Goal: Task Accomplishment & Management: Use online tool/utility

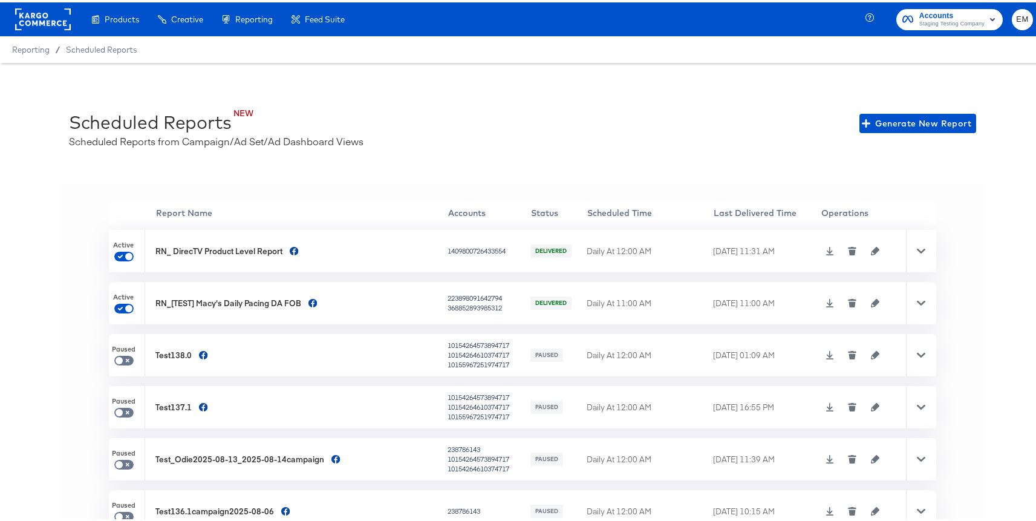
click at [917, 247] on icon at bounding box center [921, 248] width 8 height 5
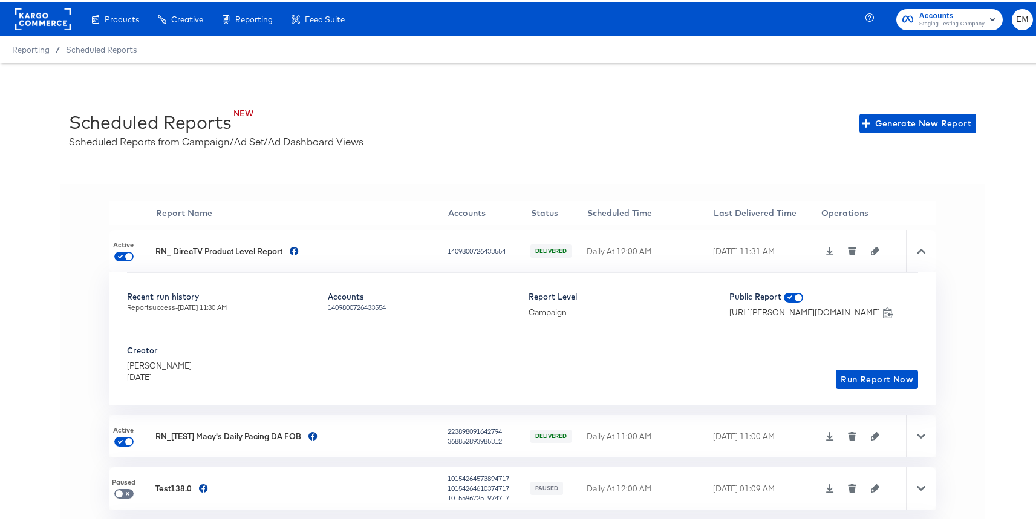
click at [826, 249] on icon at bounding box center [830, 248] width 8 height 8
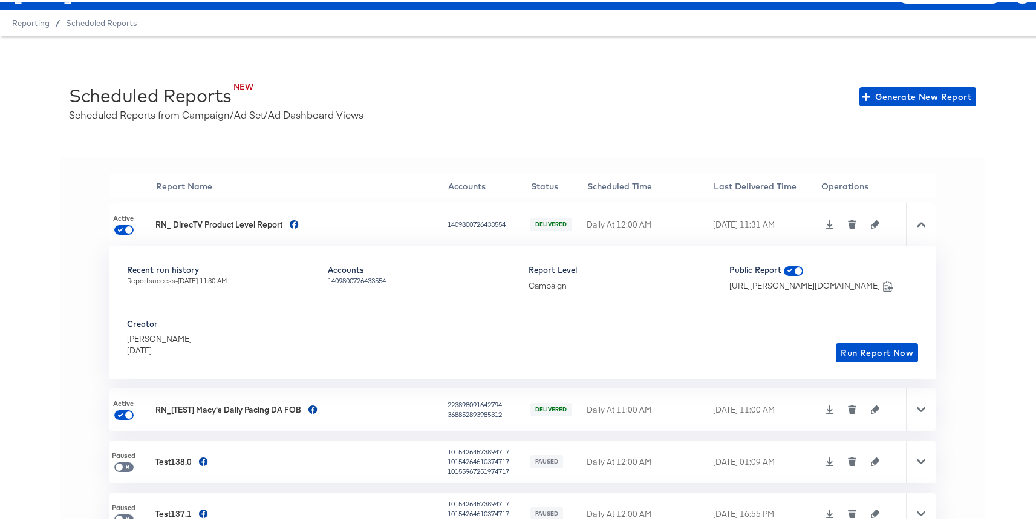
click at [273, 105] on div "Scheduled Reports from Campaign/Ad Set/Ad Dashboard Views" at bounding box center [216, 112] width 295 height 14
click at [917, 226] on icon at bounding box center [921, 222] width 8 height 8
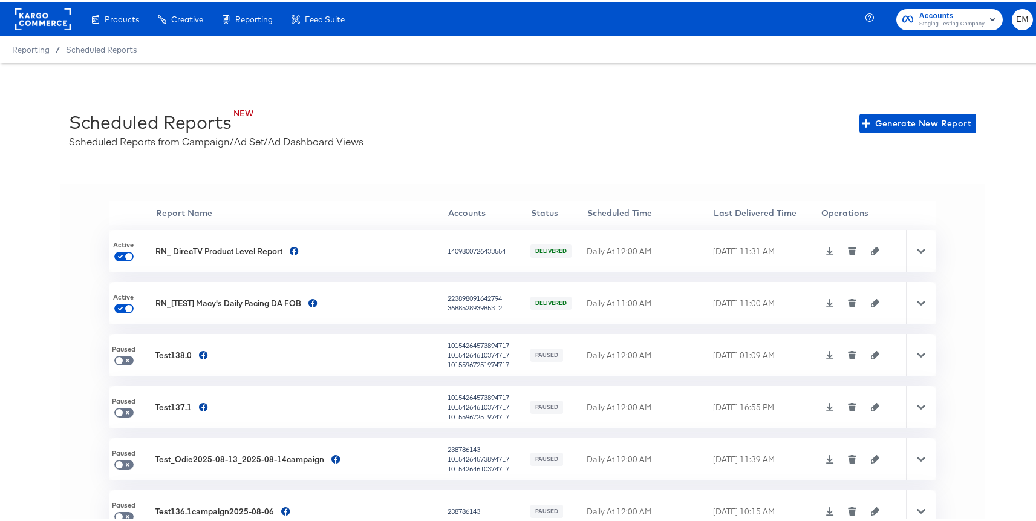
click at [906, 256] on div at bounding box center [921, 248] width 30 height 42
click at [71, 8] on div "Products Products Product Catalogs Enhance Your Product Catalog, Map Them to Pu…" at bounding box center [177, 17] width 354 height 34
click at [64, 13] on rect at bounding box center [43, 17] width 56 height 22
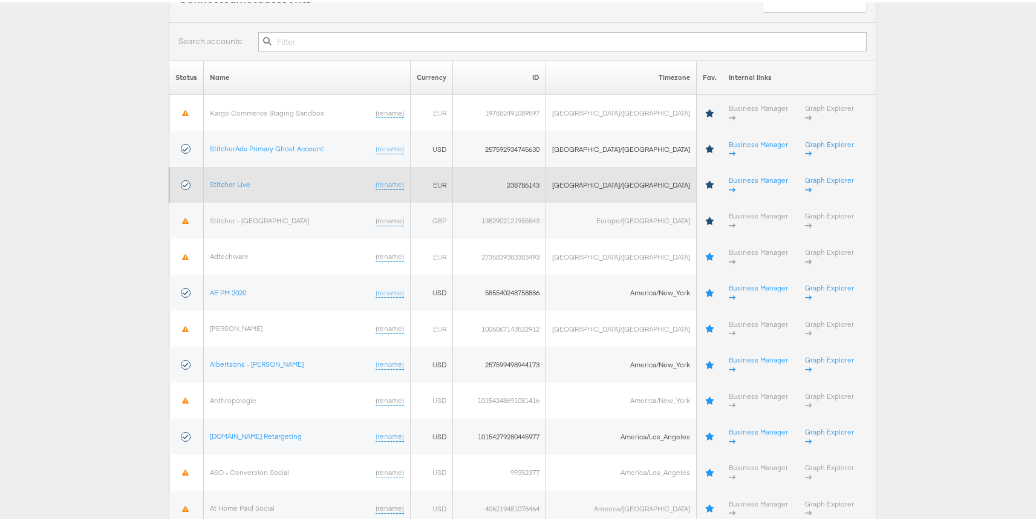
scroll to position [153, 0]
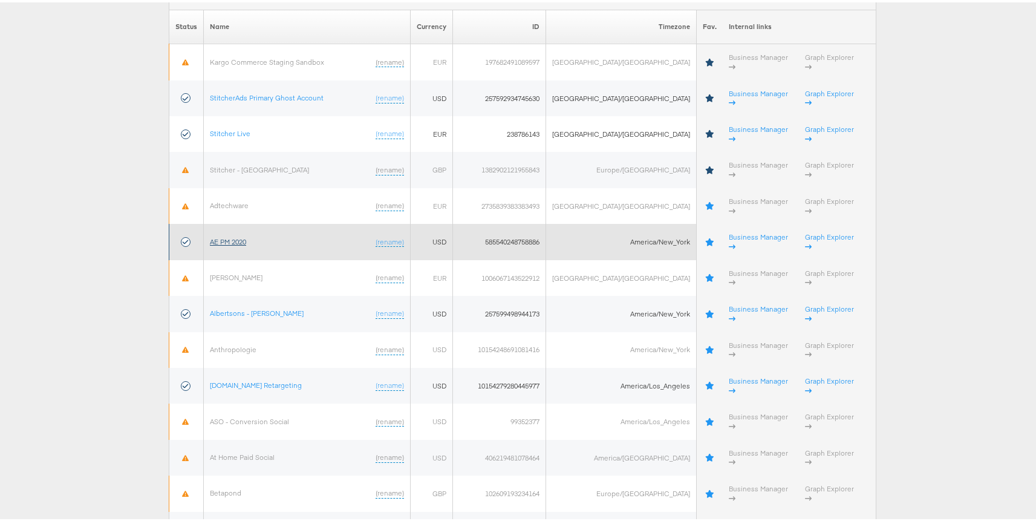
click at [232, 235] on link "AE PM 2020" at bounding box center [228, 239] width 36 height 9
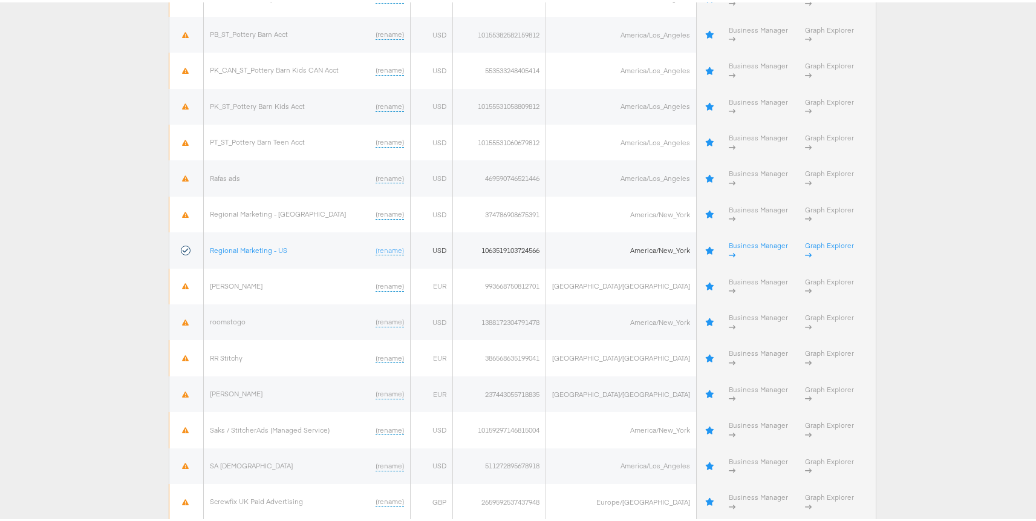
scroll to position [2924, 0]
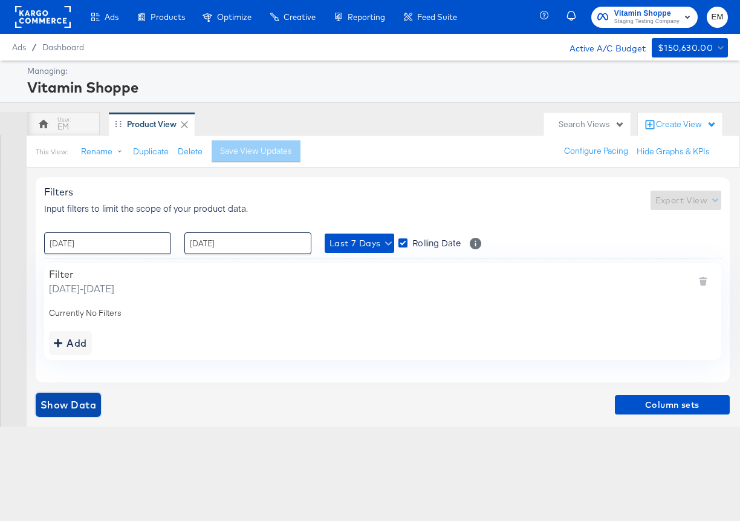
click at [81, 398] on span "Show Data" at bounding box center [69, 404] width 56 height 17
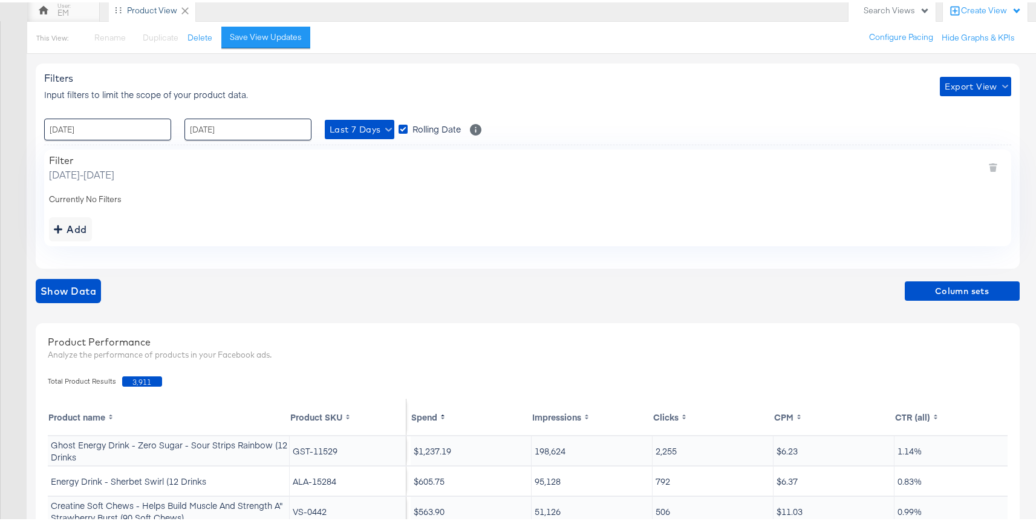
scroll to position [105, 0]
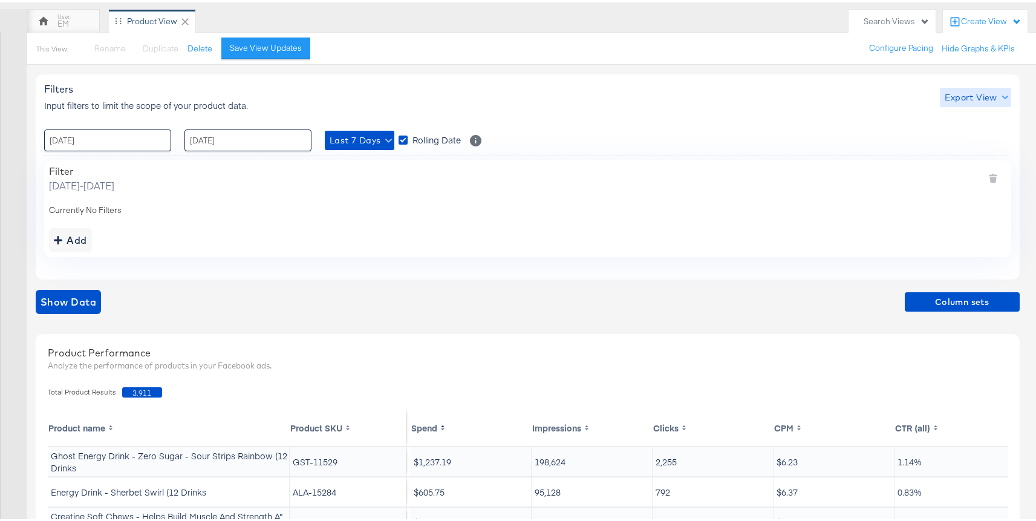
click at [966, 90] on span "Export View" at bounding box center [975, 95] width 61 height 15
click at [960, 119] on link "Current View" at bounding box center [977, 119] width 56 height 13
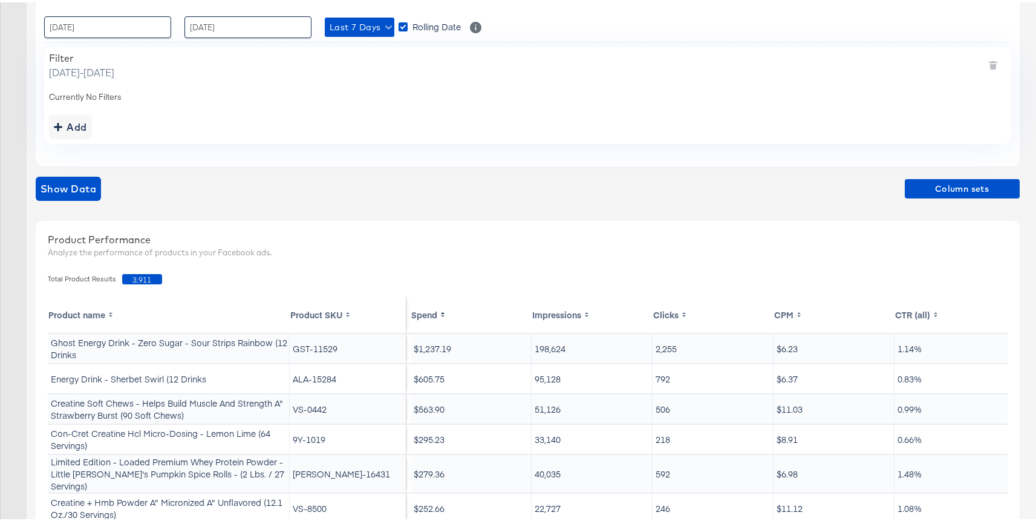
scroll to position [265, 0]
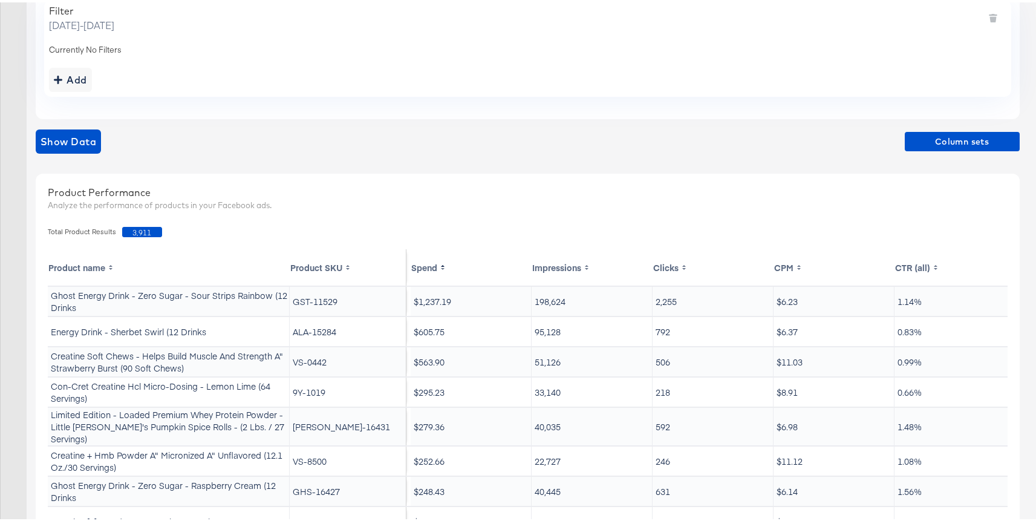
click at [941, 127] on div "Show Data Column sets" at bounding box center [528, 139] width 984 height 24
click at [917, 141] on span "Column sets" at bounding box center [962, 139] width 105 height 15
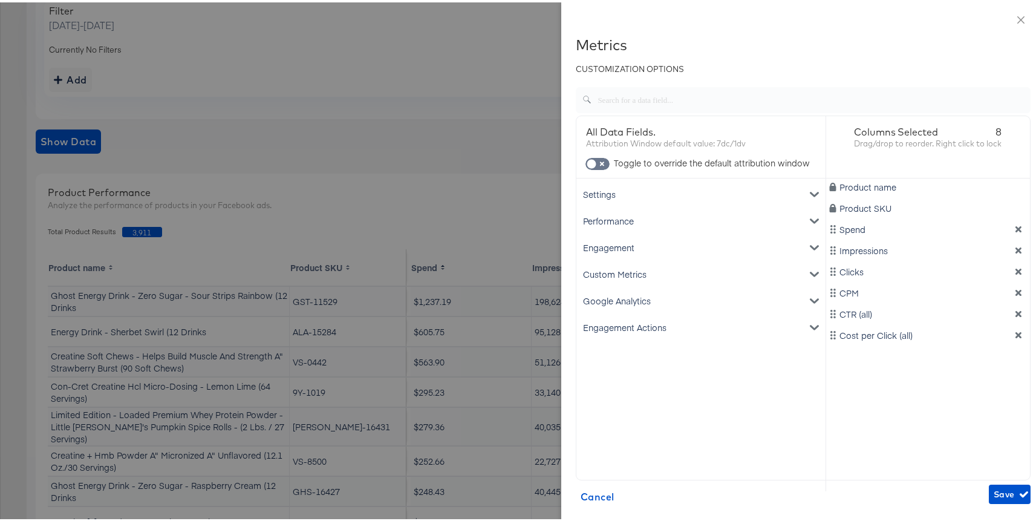
click at [642, 272] on div "Custom Metrics" at bounding box center [701, 271] width 244 height 27
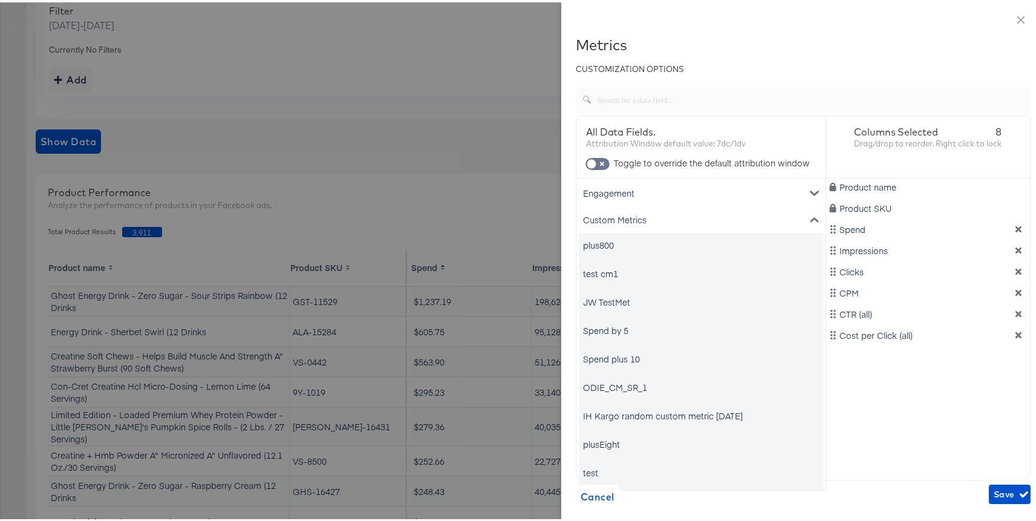
scroll to position [62, 0]
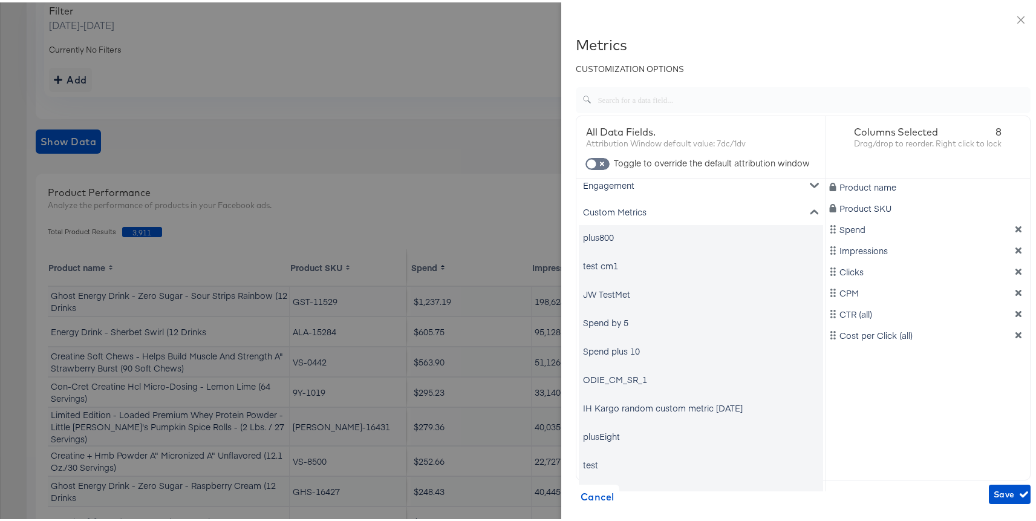
click at [613, 377] on div "ODIE_CM_SR_1" at bounding box center [615, 377] width 64 height 12
click at [994, 497] on span "Save" at bounding box center [1010, 491] width 32 height 15
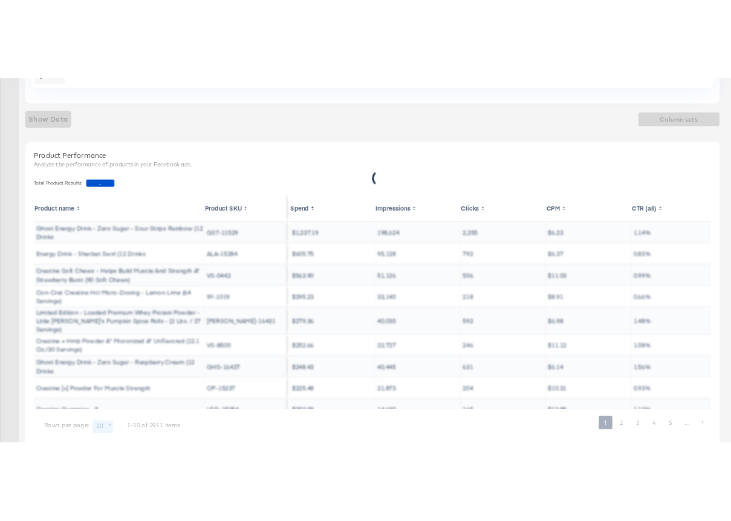
scroll to position [371, 0]
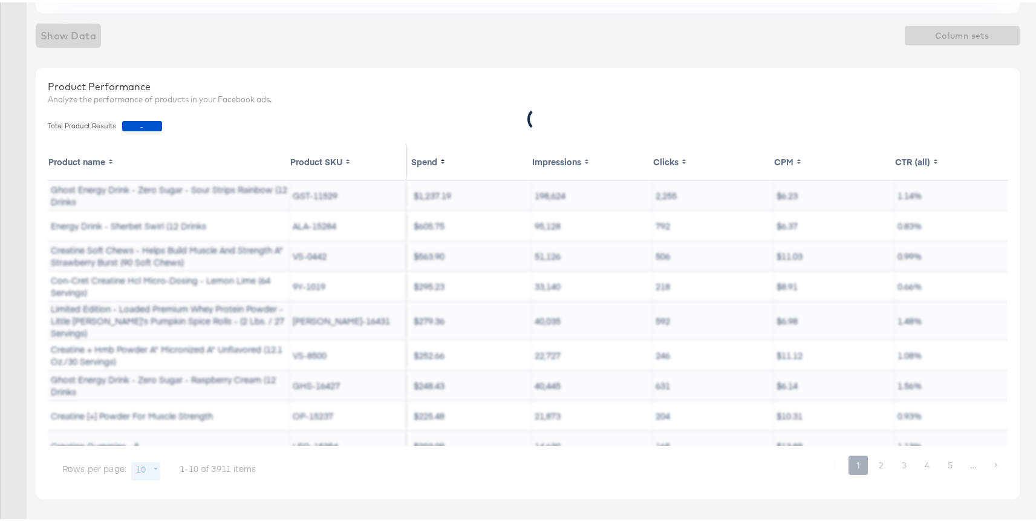
click at [659, 25] on div "Show Data Column sets" at bounding box center [528, 33] width 984 height 24
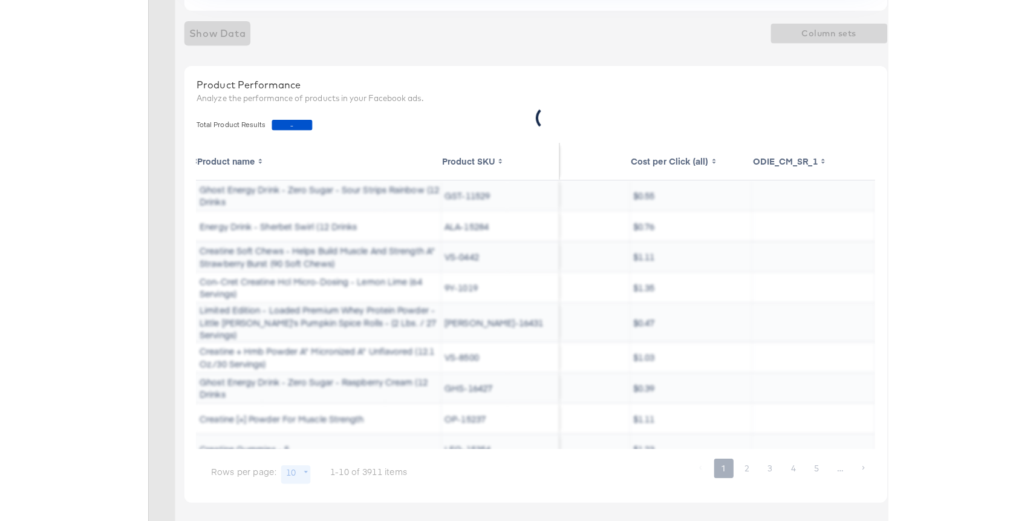
scroll to position [0, 259]
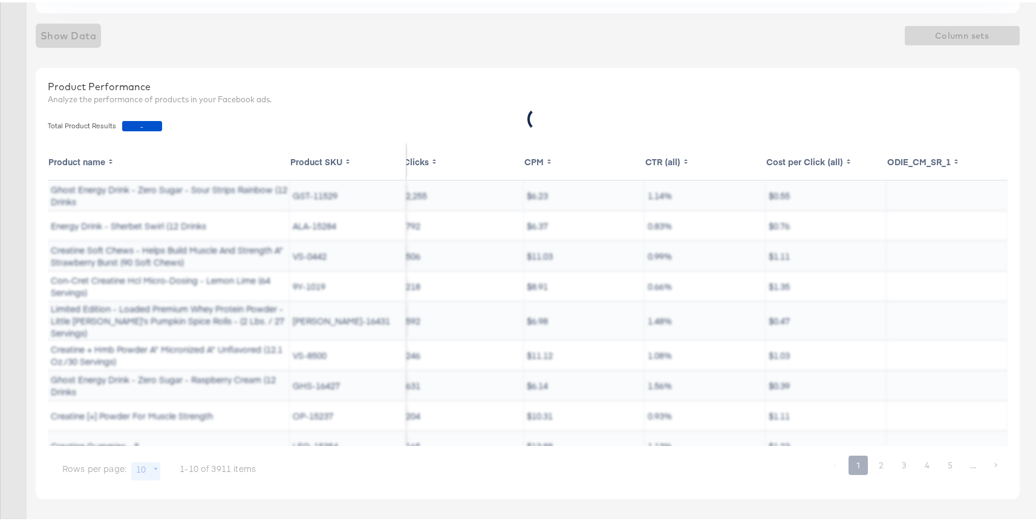
drag, startPoint x: 661, startPoint y: 87, endPoint x: 391, endPoint y: 516, distance: 506.5
click at [0, 0] on div "Filters Input filters to limit the scope of your product data. Export View : [D…" at bounding box center [522, 158] width 1045 height 724
